Goal: Task Accomplishment & Management: Complete application form

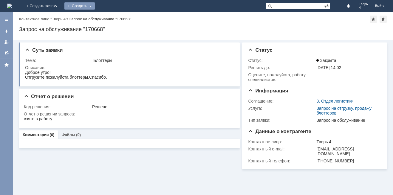
click at [95, 6] on div "Создать" at bounding box center [79, 5] width 30 height 7
click at [111, 16] on link "Заявка" at bounding box center [88, 17] width 45 height 7
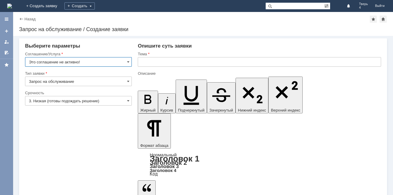
click at [131, 62] on input "Это соглашение не активно!" at bounding box center [78, 62] width 107 height 10
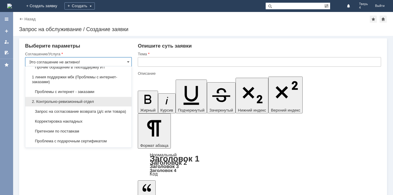
scroll to position [90, 0]
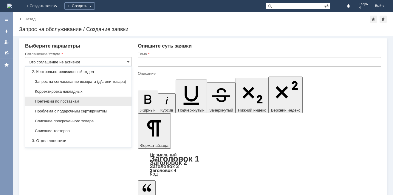
click at [58, 104] on span "Претензии по поставкам" at bounding box center [78, 101] width 99 height 5
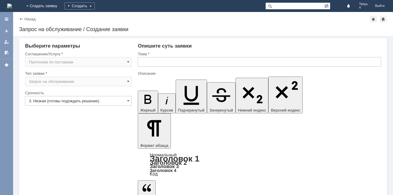
type input "Претензии по поставкам"
click at [130, 99] on input "3. Низкая (готовы подождать решение)" at bounding box center [78, 101] width 107 height 10
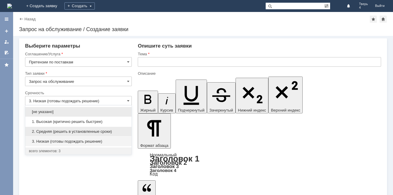
click at [50, 132] on span "2. Средняя (решить в установленные сроки)" at bounding box center [78, 131] width 99 height 5
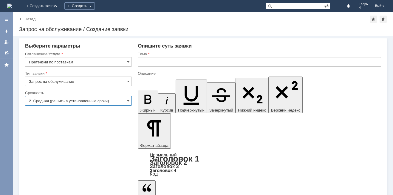
type input "2. Средняя (решить в установленные сроки)"
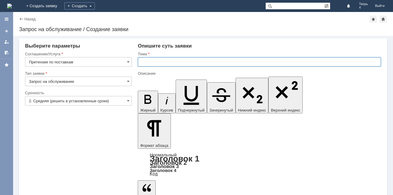
click at [153, 62] on input "text" at bounding box center [260, 62] width 244 height 10
type input "Акт претензии"
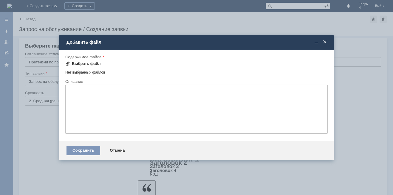
click at [77, 64] on div "Выбрать файл" at bounding box center [86, 63] width 29 height 5
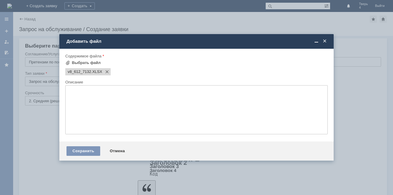
scroll to position [0, 0]
click at [93, 150] on div "Сохранить" at bounding box center [84, 151] width 34 height 10
